Goal: Information Seeking & Learning: Check status

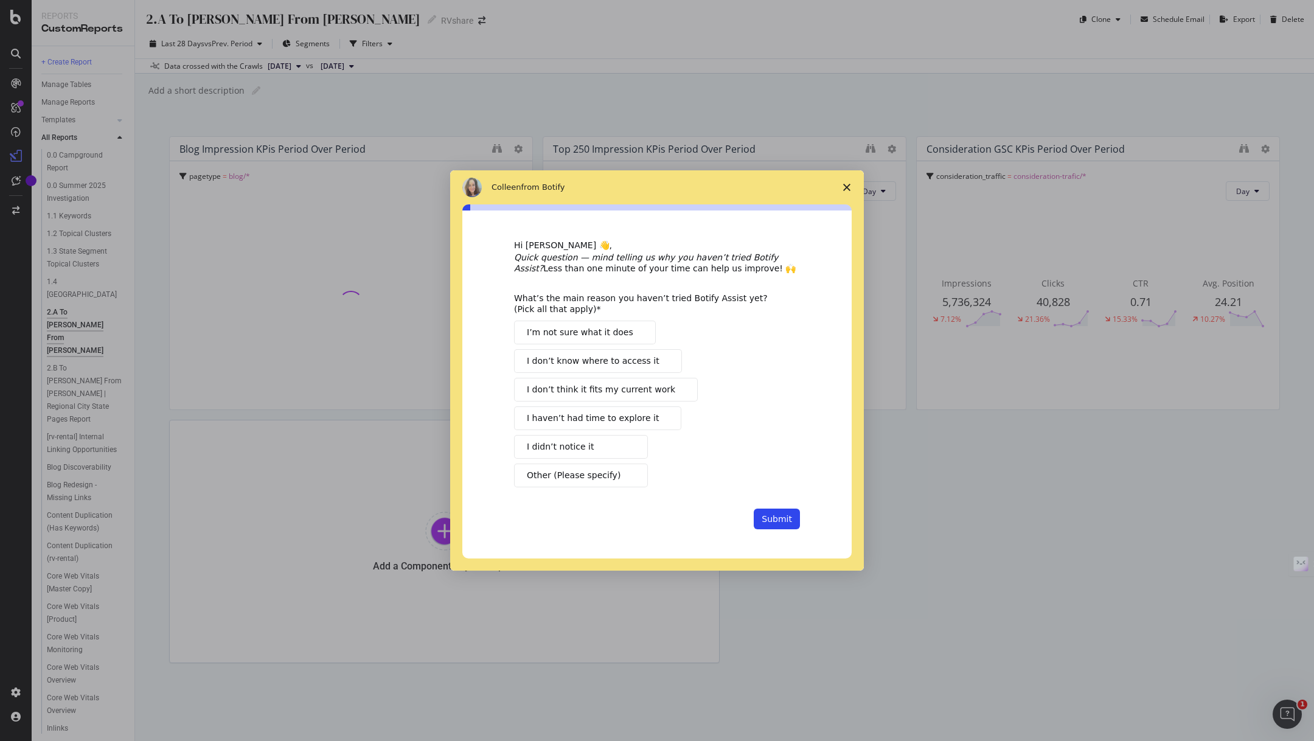
click at [848, 191] on polygon "Close survey" at bounding box center [846, 187] width 7 height 7
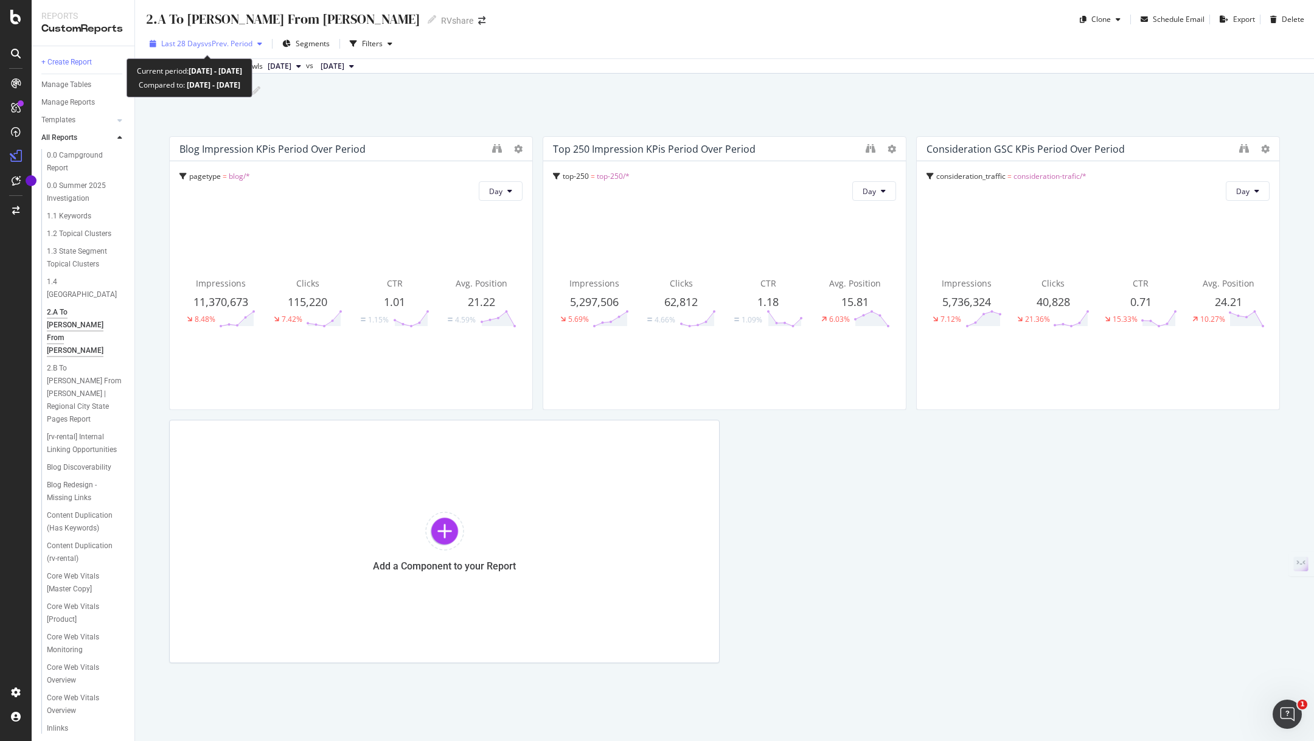
click at [212, 49] on div "Last 28 Days vs Prev. Period" at bounding box center [206, 44] width 122 height 18
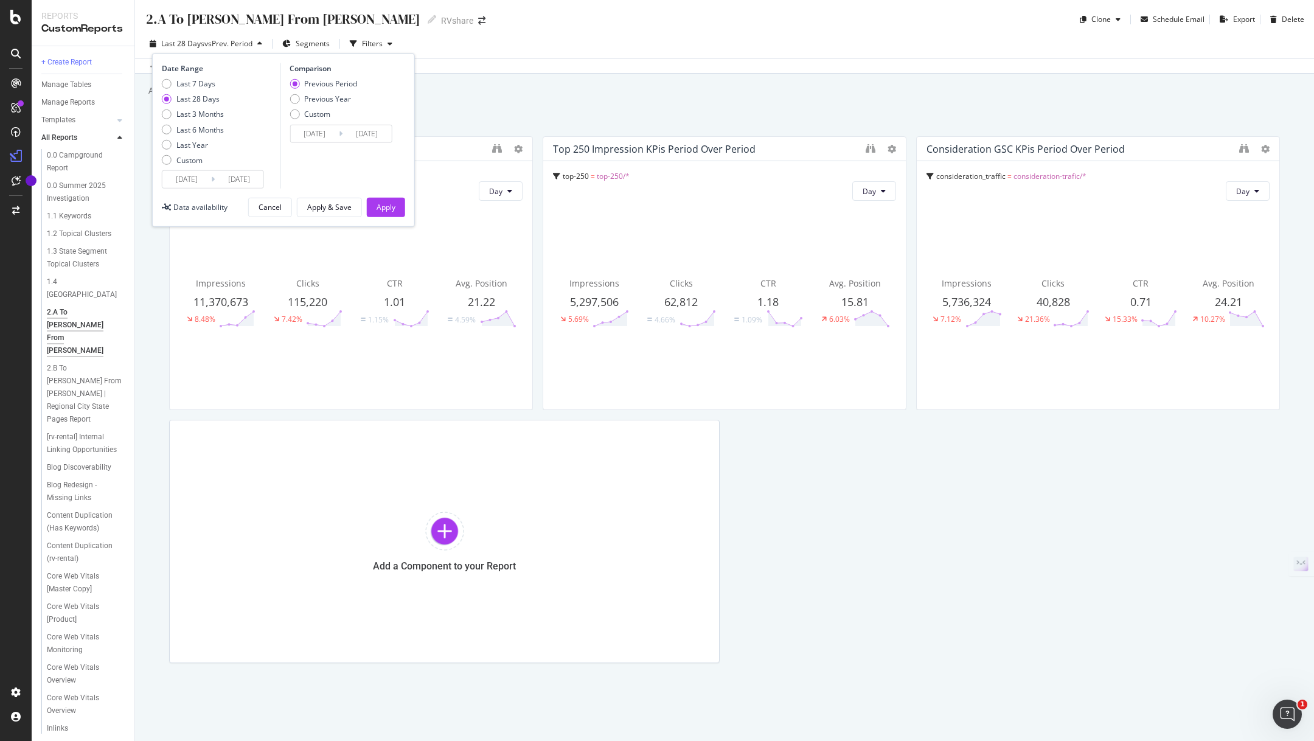
click at [212, 49] on div "Last 28 Days vs Prev. Period" at bounding box center [206, 44] width 122 height 18
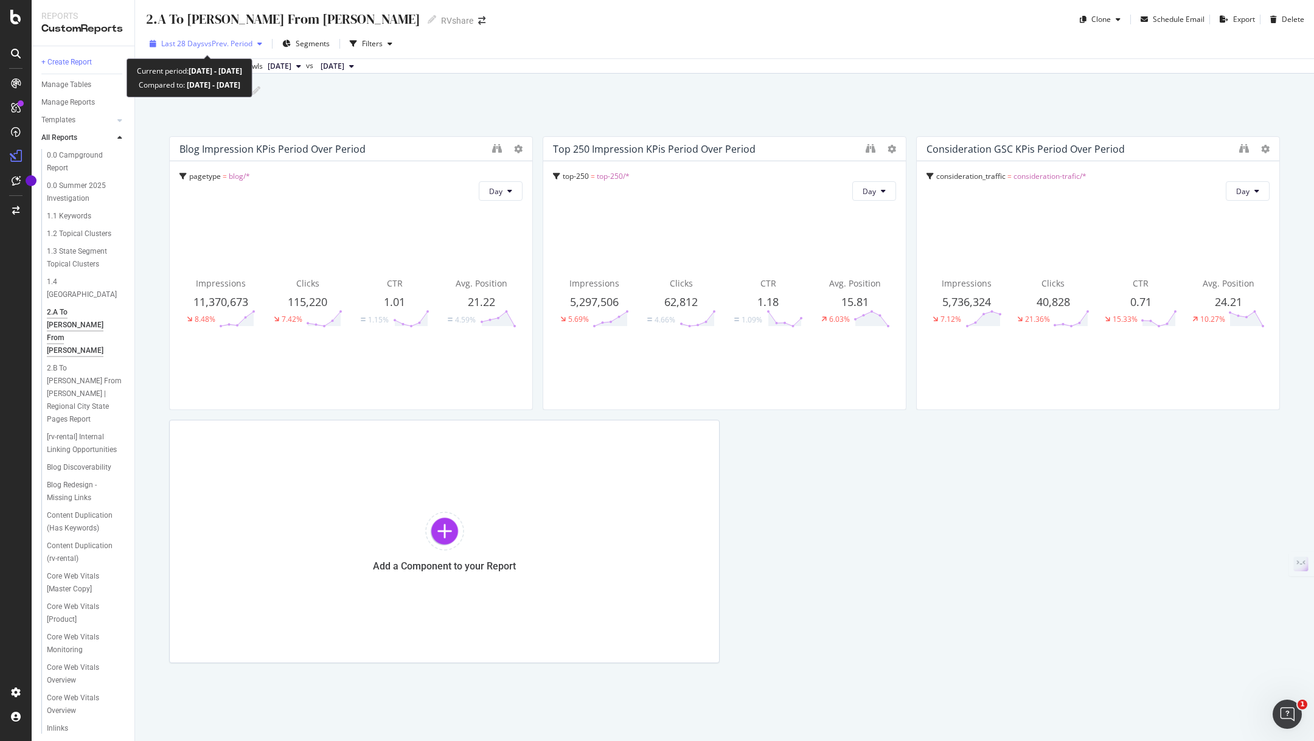
click at [232, 44] on span "vs Prev. Period" at bounding box center [228, 43] width 48 height 10
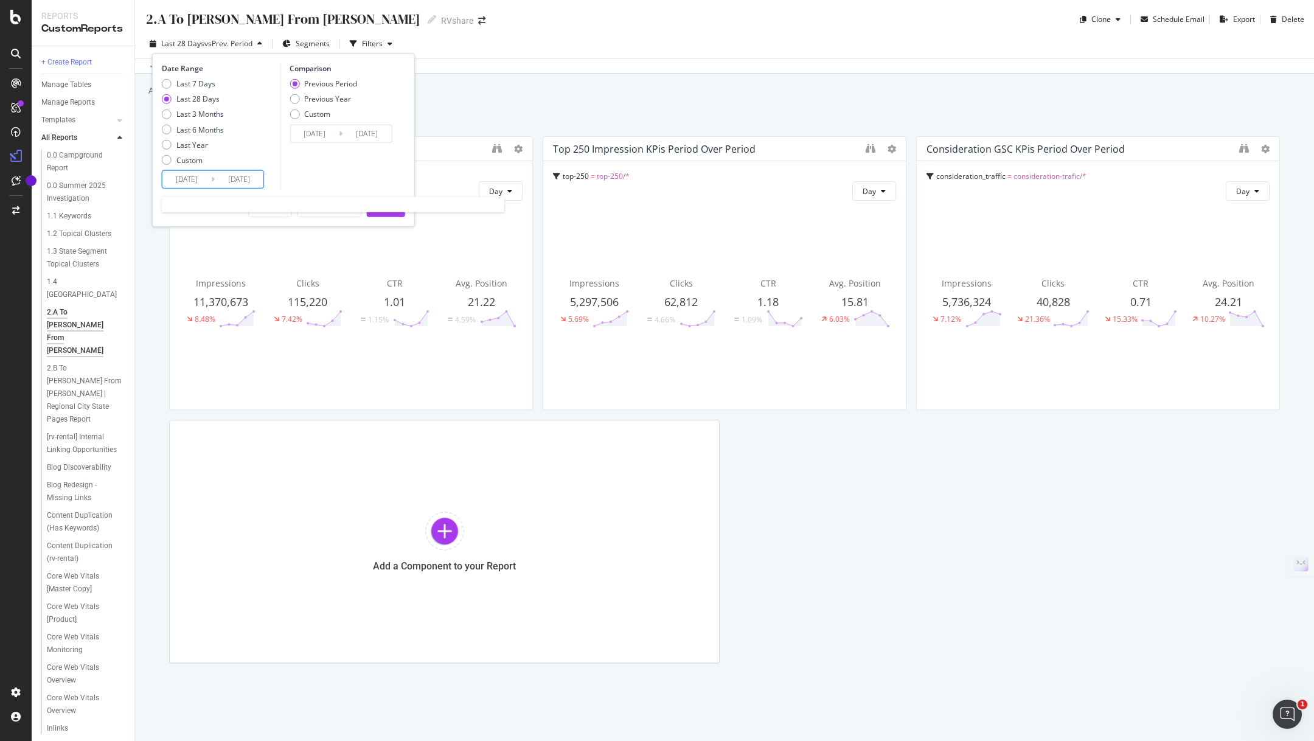
click at [196, 176] on input "[DATE]" at bounding box center [186, 179] width 49 height 17
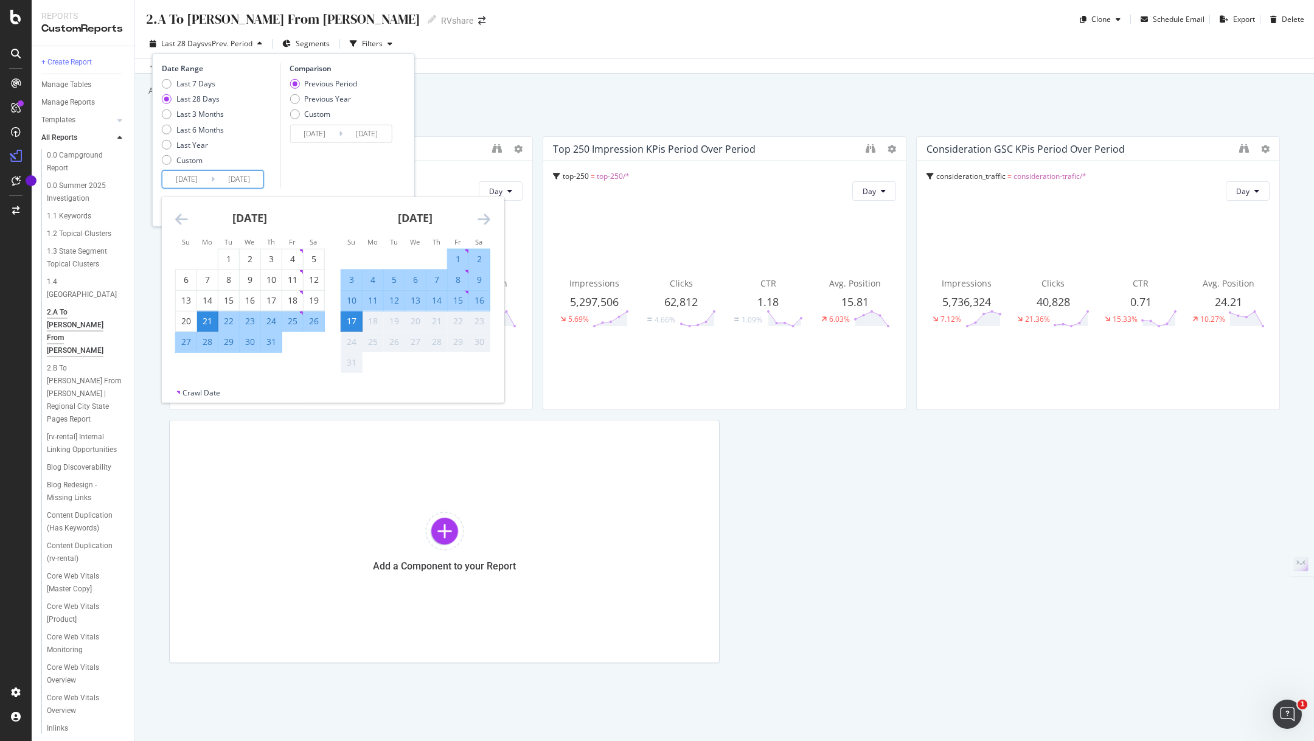
click at [453, 298] on div "15" at bounding box center [458, 300] width 21 height 12
type input "2025/08/15"
type input "2025/08/12"
type input "2025/08/14"
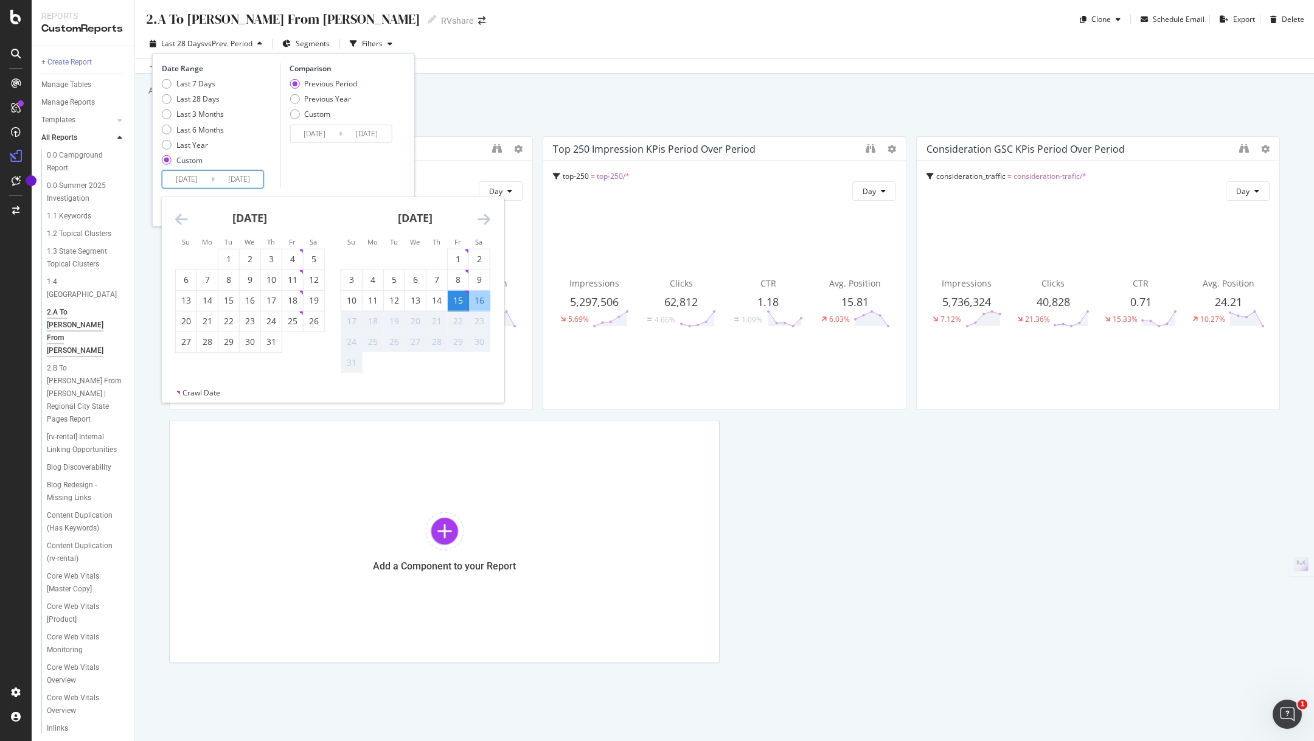
click at [247, 178] on input "[DATE]" at bounding box center [239, 179] width 49 height 17
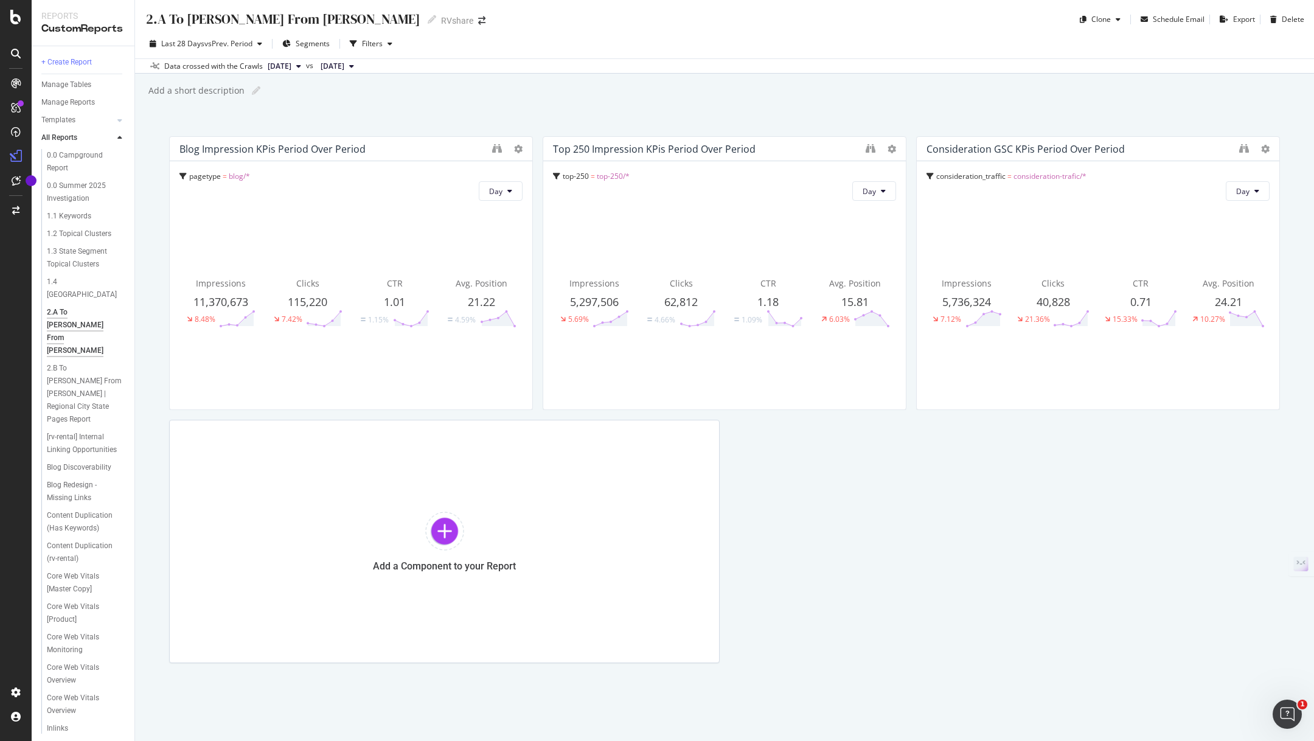
click at [459, 102] on div "2.A To [PERSON_NAME] From [PERSON_NAME] 2.A To [PERSON_NAME] From [PERSON_NAME]…" at bounding box center [724, 370] width 1179 height 741
click at [291, 69] on span "[DATE]" at bounding box center [280, 66] width 24 height 11
click at [344, 66] on span "[DATE]" at bounding box center [333, 66] width 24 height 11
click at [299, 113] on div "2.A To [PERSON_NAME] From [PERSON_NAME] 2.A To [PERSON_NAME] From [PERSON_NAME]…" at bounding box center [724, 370] width 1179 height 741
click at [291, 67] on span "[DATE]" at bounding box center [280, 66] width 24 height 11
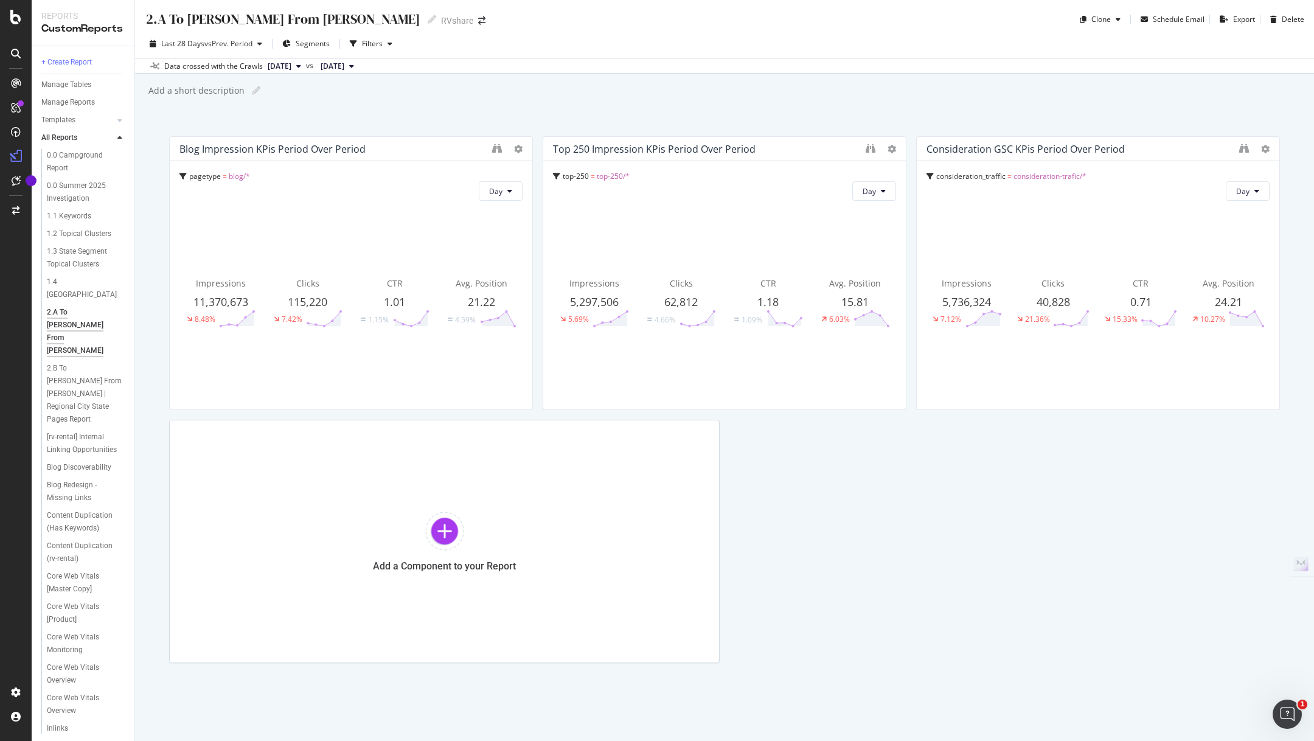
click at [457, 118] on div "2.A To [PERSON_NAME] From [PERSON_NAME] 2.A To [PERSON_NAME] From [PERSON_NAME]…" at bounding box center [724, 370] width 1179 height 741
click at [291, 66] on span "[DATE]" at bounding box center [280, 66] width 24 height 11
click at [359, 71] on button "[DATE]" at bounding box center [337, 66] width 43 height 15
click at [239, 44] on span "vs Prev. Period" at bounding box center [228, 43] width 48 height 10
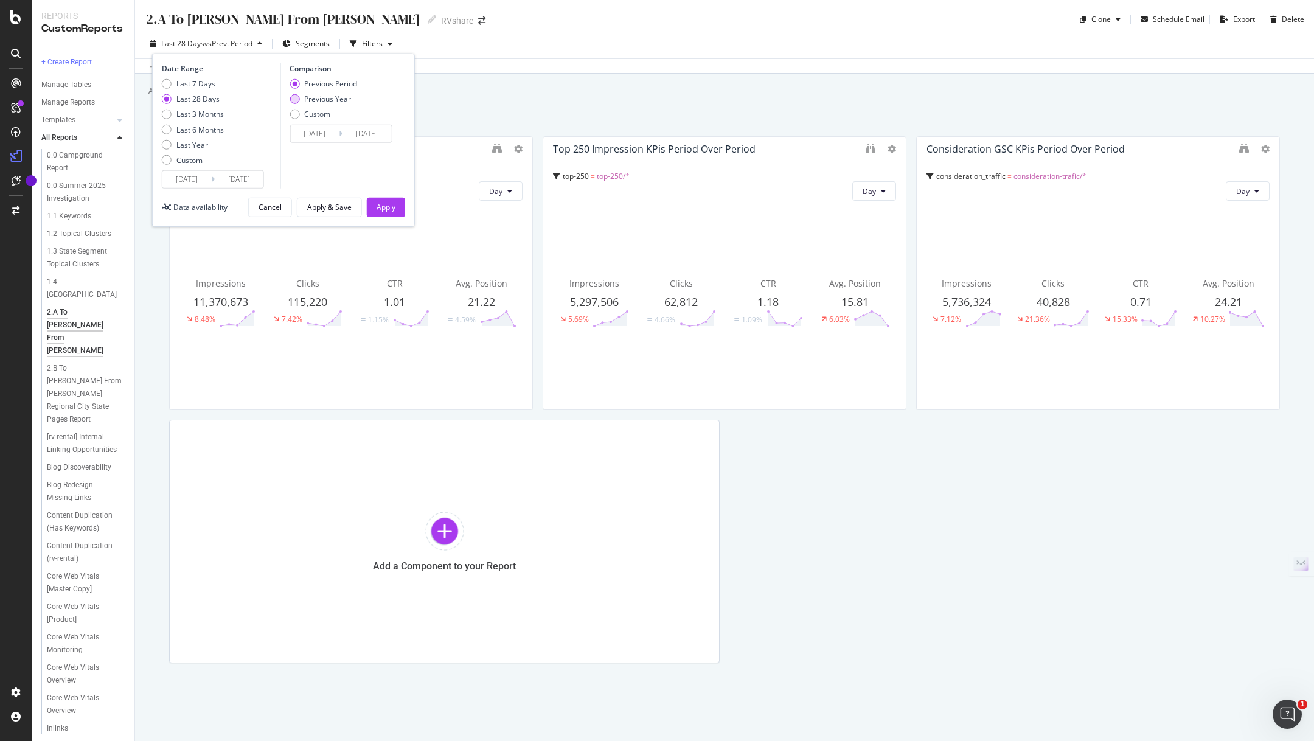
click at [319, 97] on div "Previous Year" at bounding box center [327, 99] width 47 height 10
type input "[DATE]"
click at [392, 204] on div "Apply" at bounding box center [385, 207] width 19 height 10
